Goal: Find specific page/section: Find specific page/section

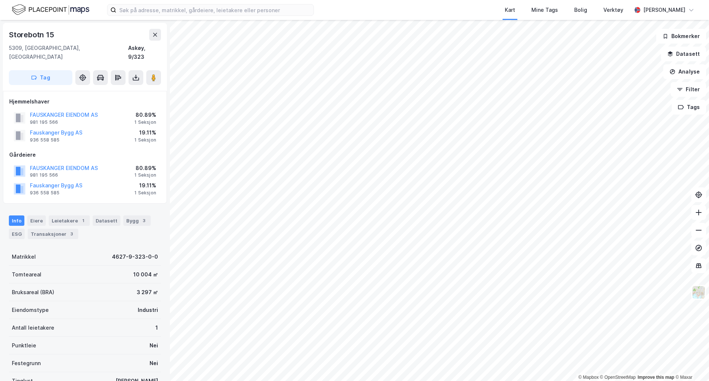
scroll to position [1, 0]
click at [224, 11] on input at bounding box center [214, 9] width 197 height 11
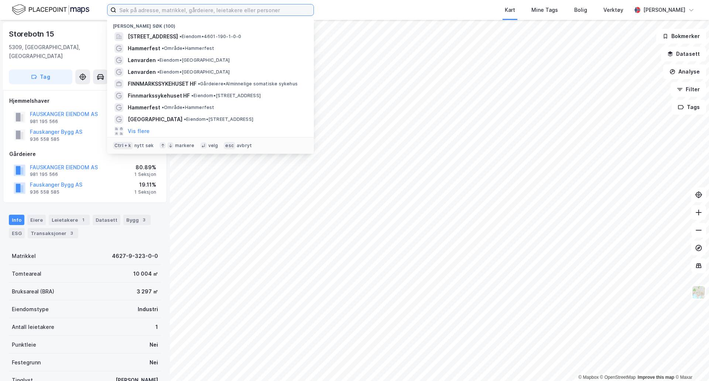
click at [224, 11] on input at bounding box center [214, 9] width 197 height 11
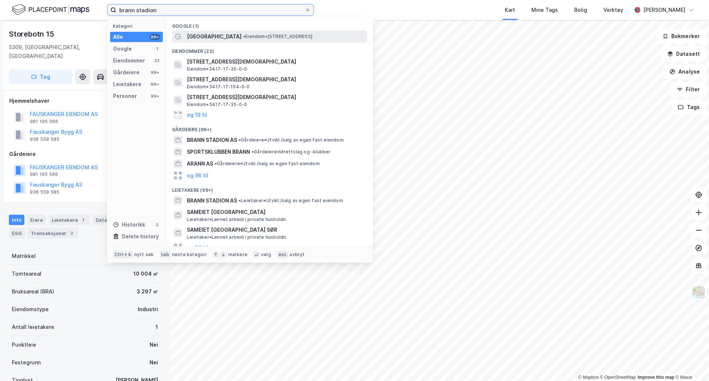
type input "brann stadion"
click at [228, 40] on div "[GEOGRAPHIC_DATA] • Eiendom • [STREET_ADDRESS]" at bounding box center [276, 36] width 179 height 9
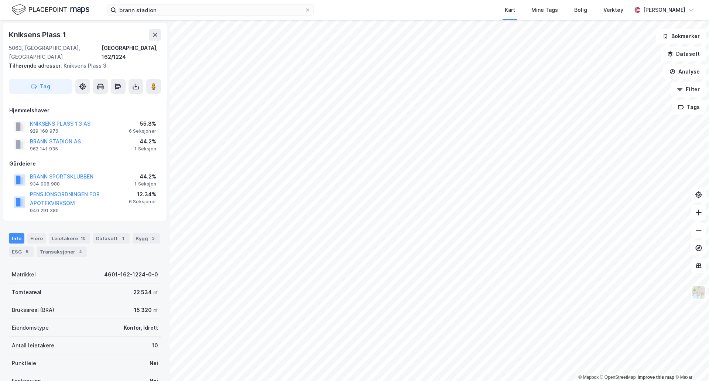
scroll to position [1, 0]
click at [156, 82] on image at bounding box center [153, 85] width 4 height 7
